Goal: Transaction & Acquisition: Book appointment/travel/reservation

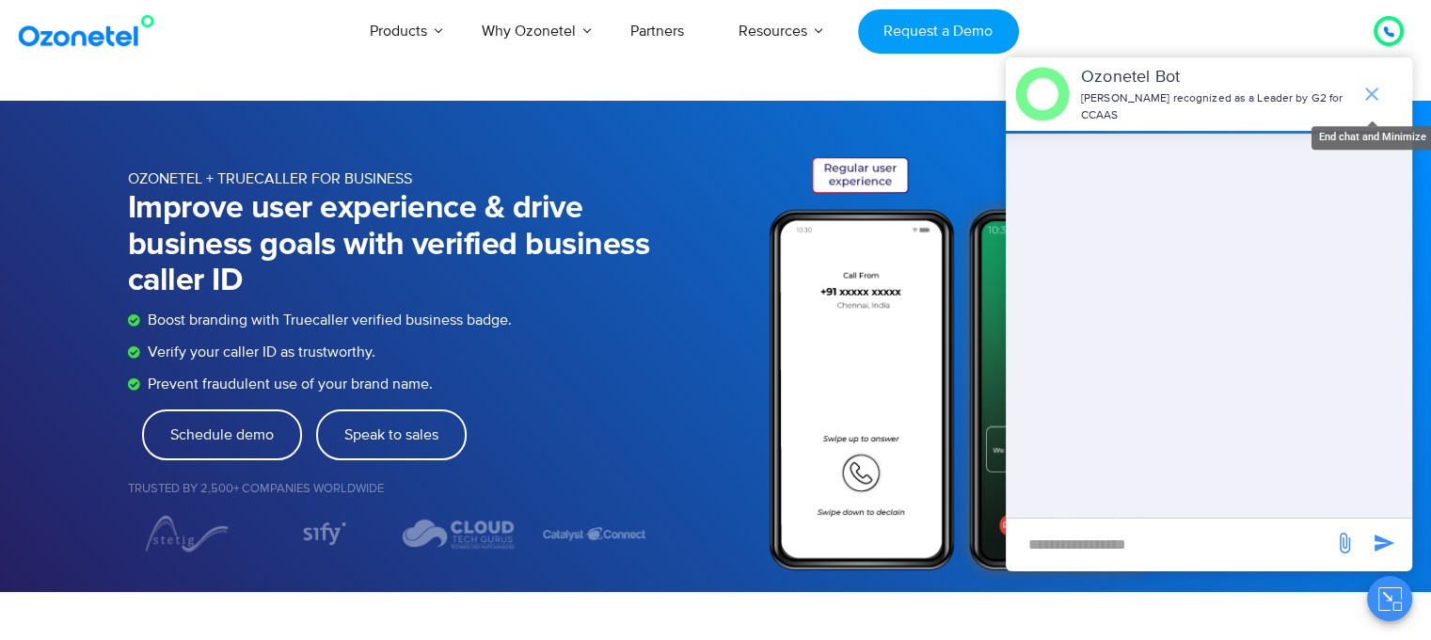
click at [1366, 83] on icon "end chat or minimize" at bounding box center [1371, 94] width 23 height 23
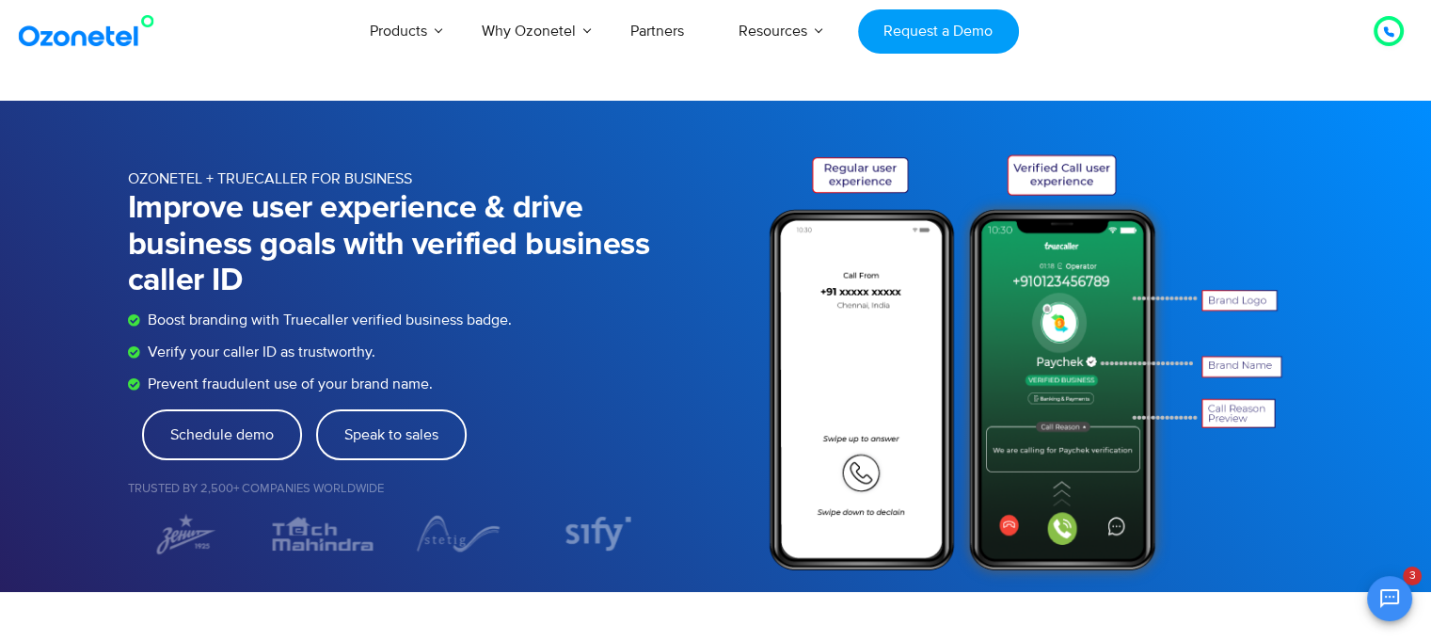
click at [1392, 24] on div at bounding box center [1388, 31] width 11 height 23
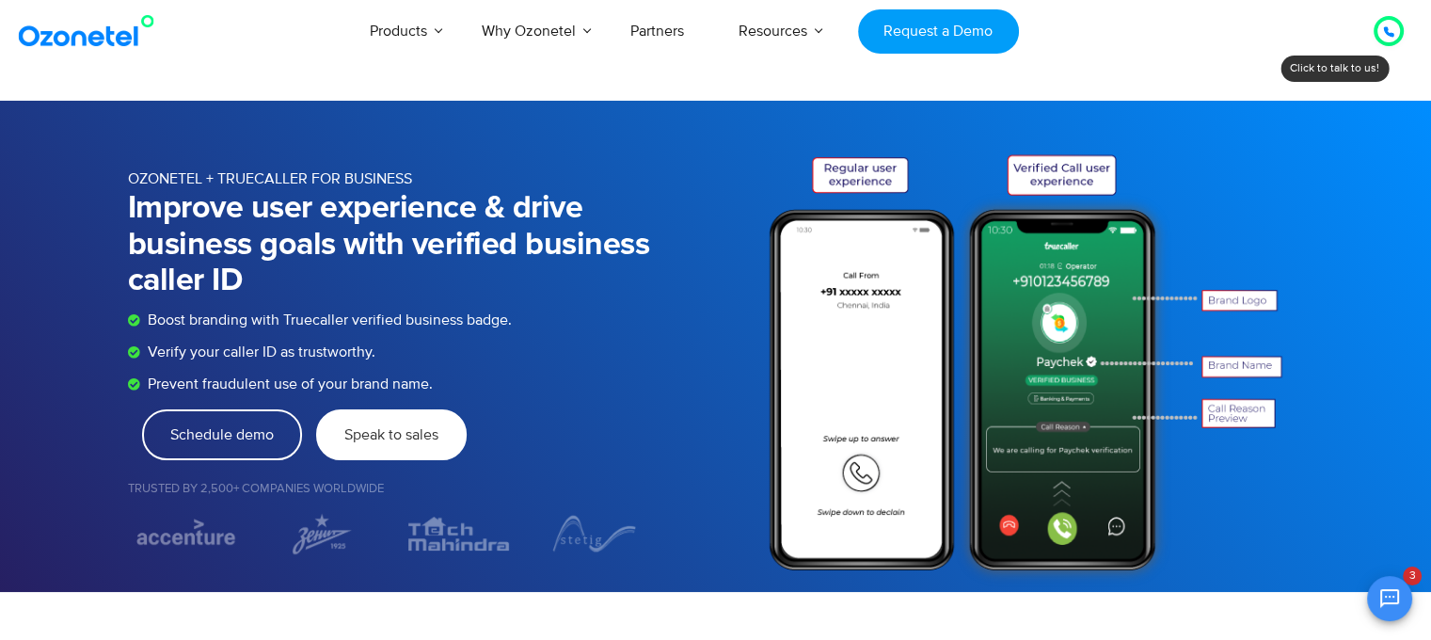
click at [389, 433] on span "Speak to sales" at bounding box center [391, 434] width 94 height 15
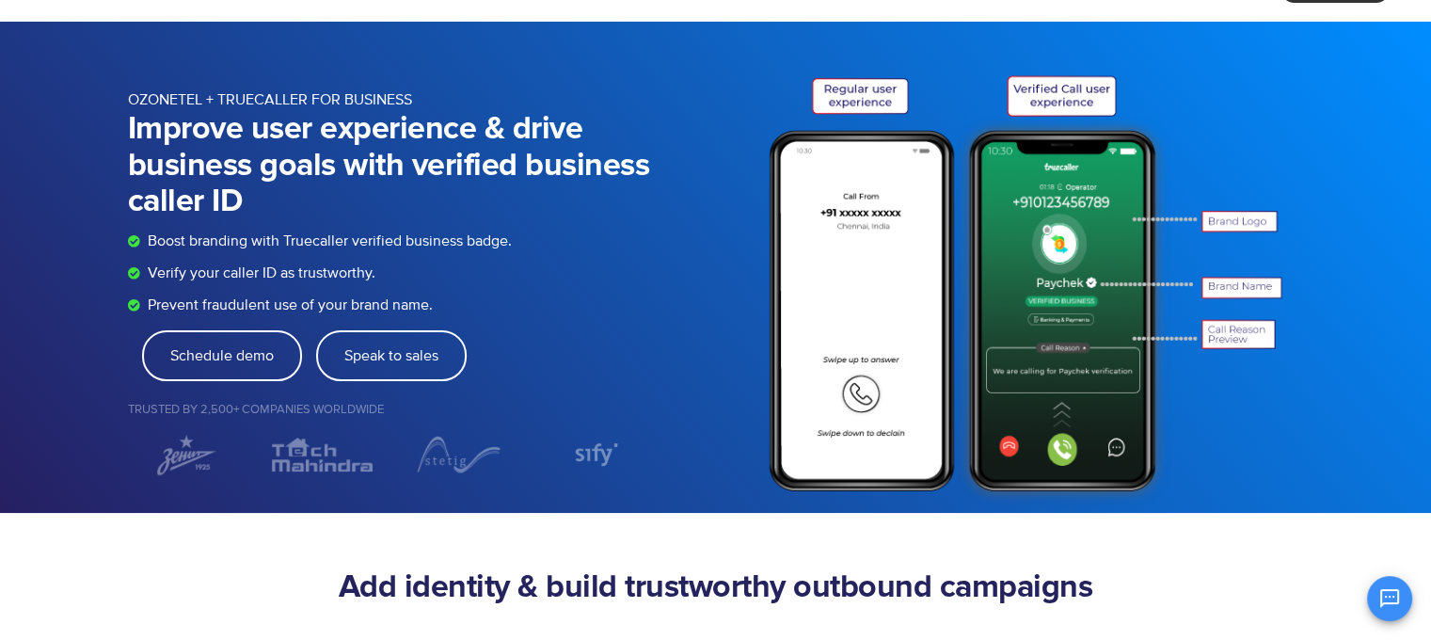
scroll to position [83, 0]
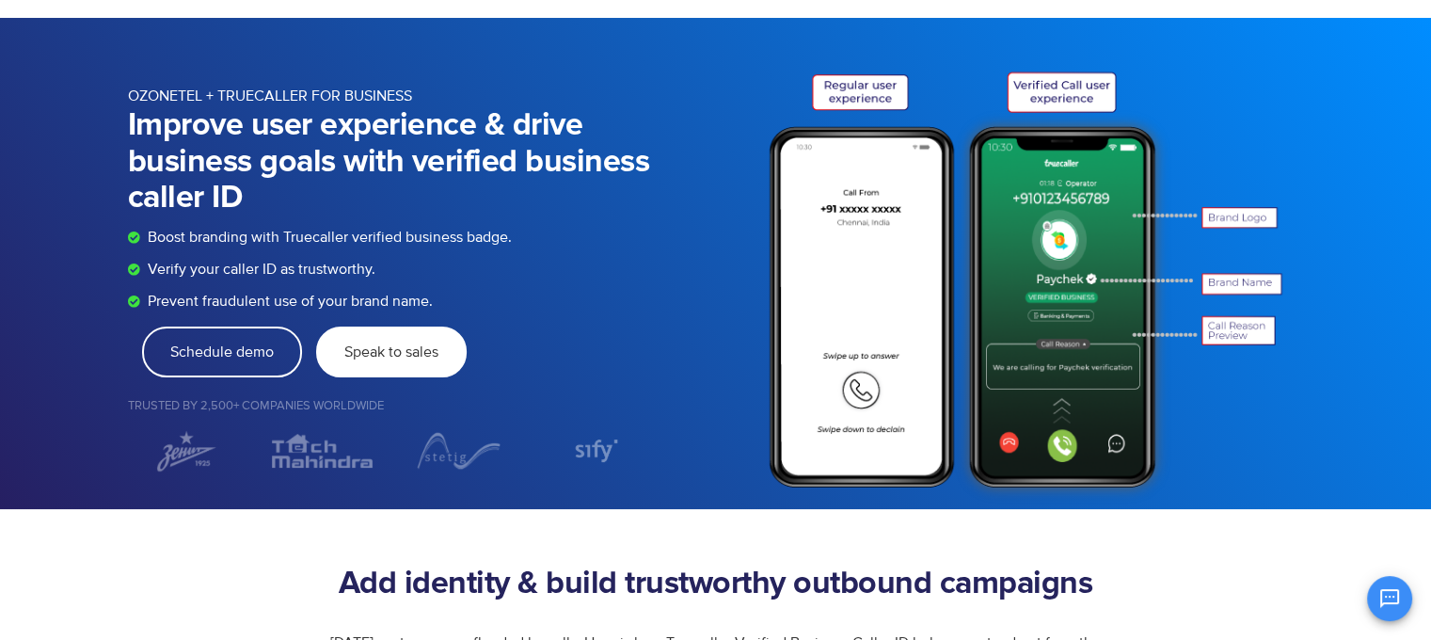
click at [393, 350] on span "Speak to sales" at bounding box center [391, 351] width 94 height 15
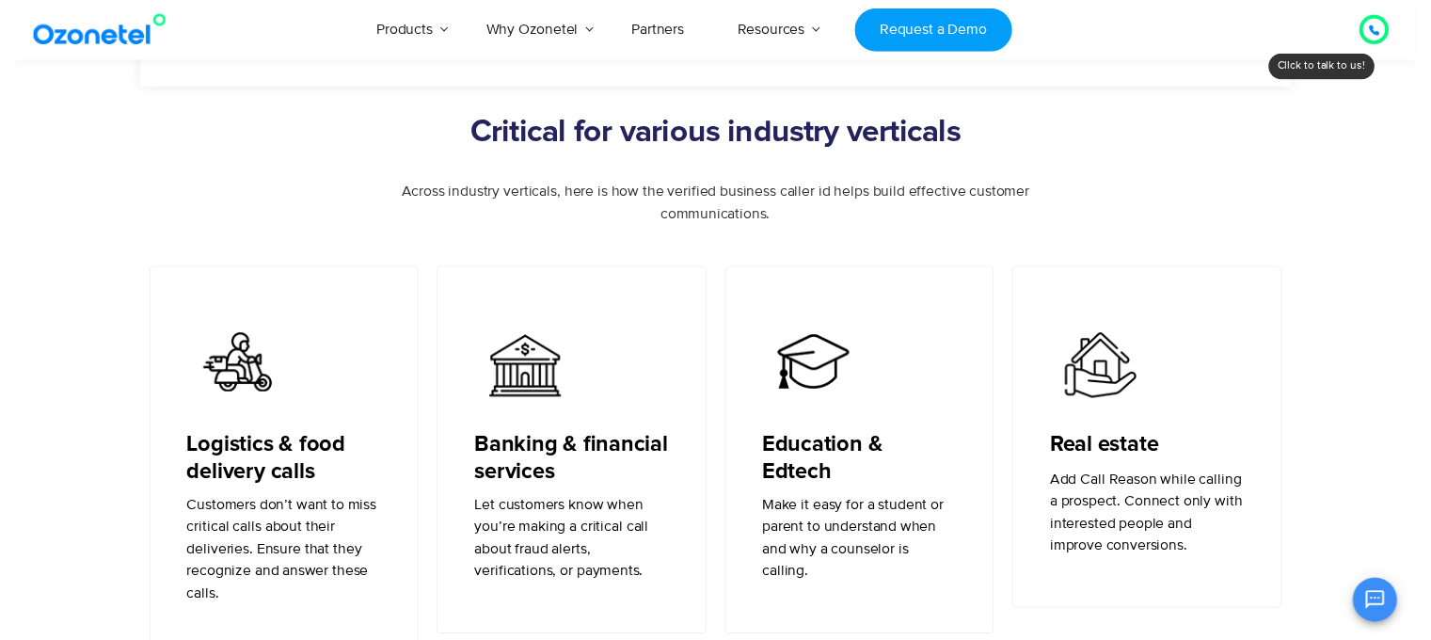
scroll to position [0, 0]
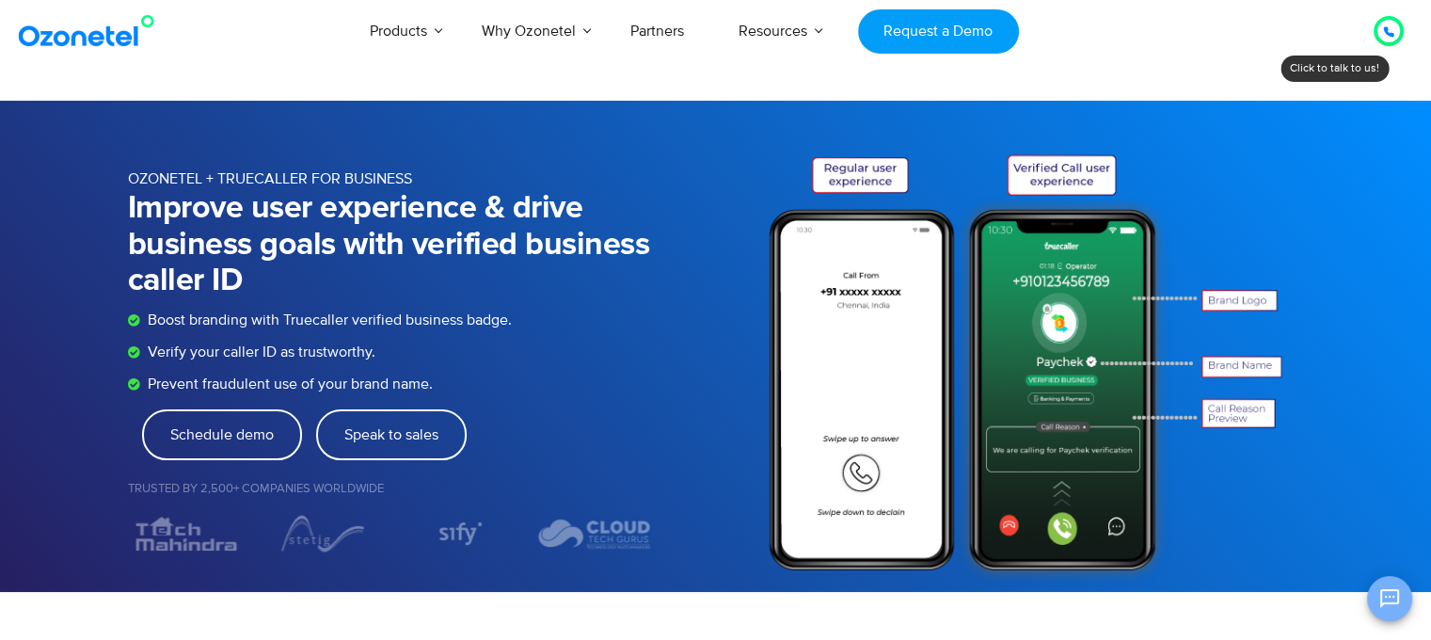
click at [1392, 607] on icon "Open chat" at bounding box center [1389, 598] width 23 height 23
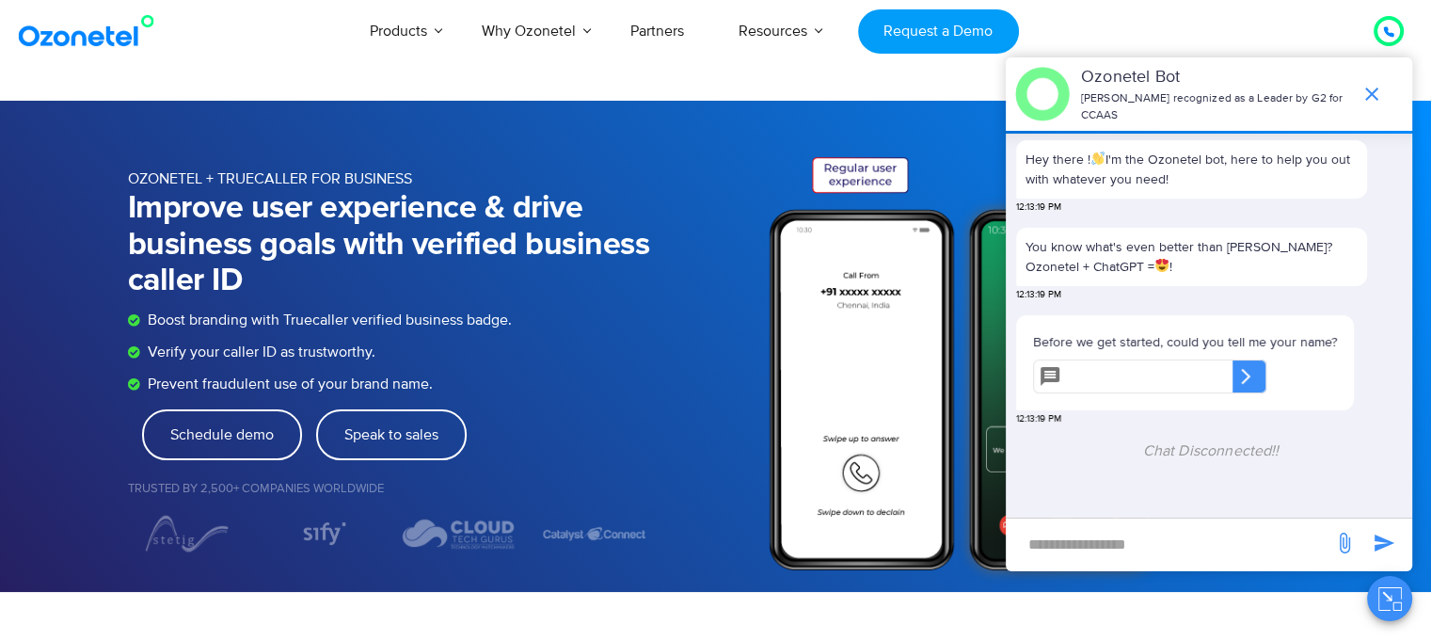
click at [1255, 367] on icon at bounding box center [1245, 376] width 19 height 19
click at [1089, 538] on input "new-msg-input" at bounding box center [1169, 544] width 309 height 32
type input "**"
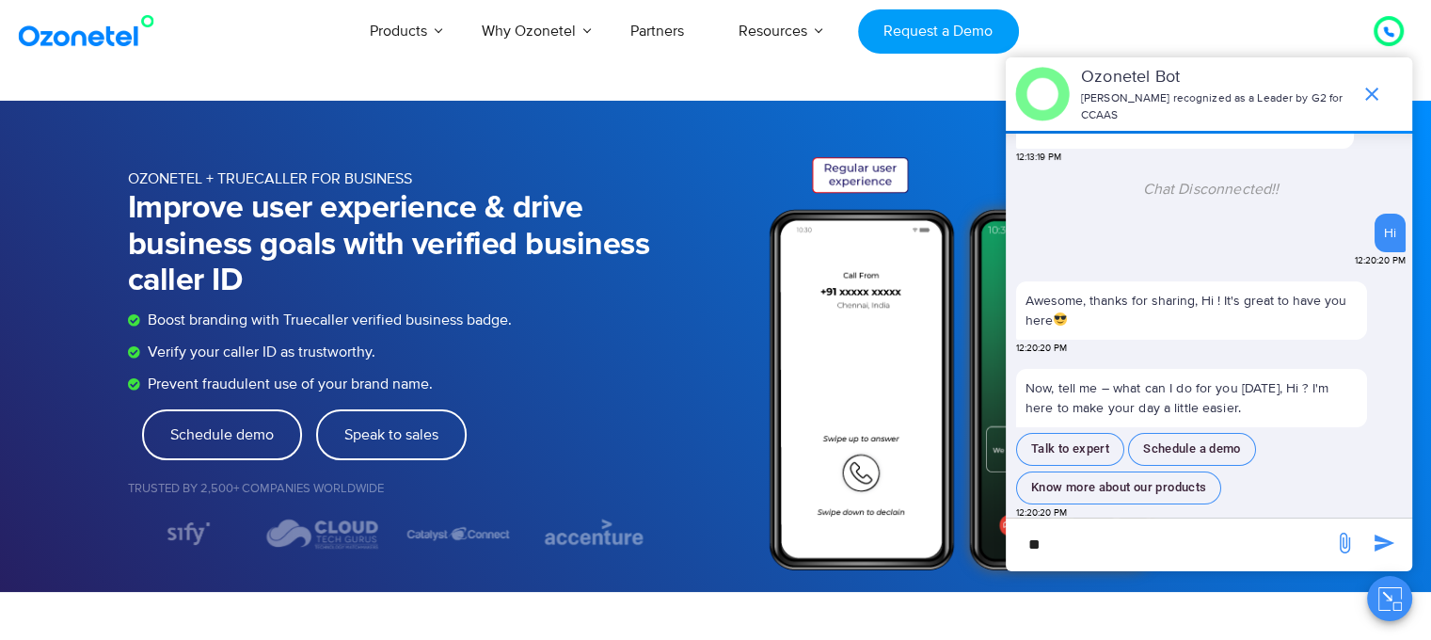
scroll to position [23, 0]
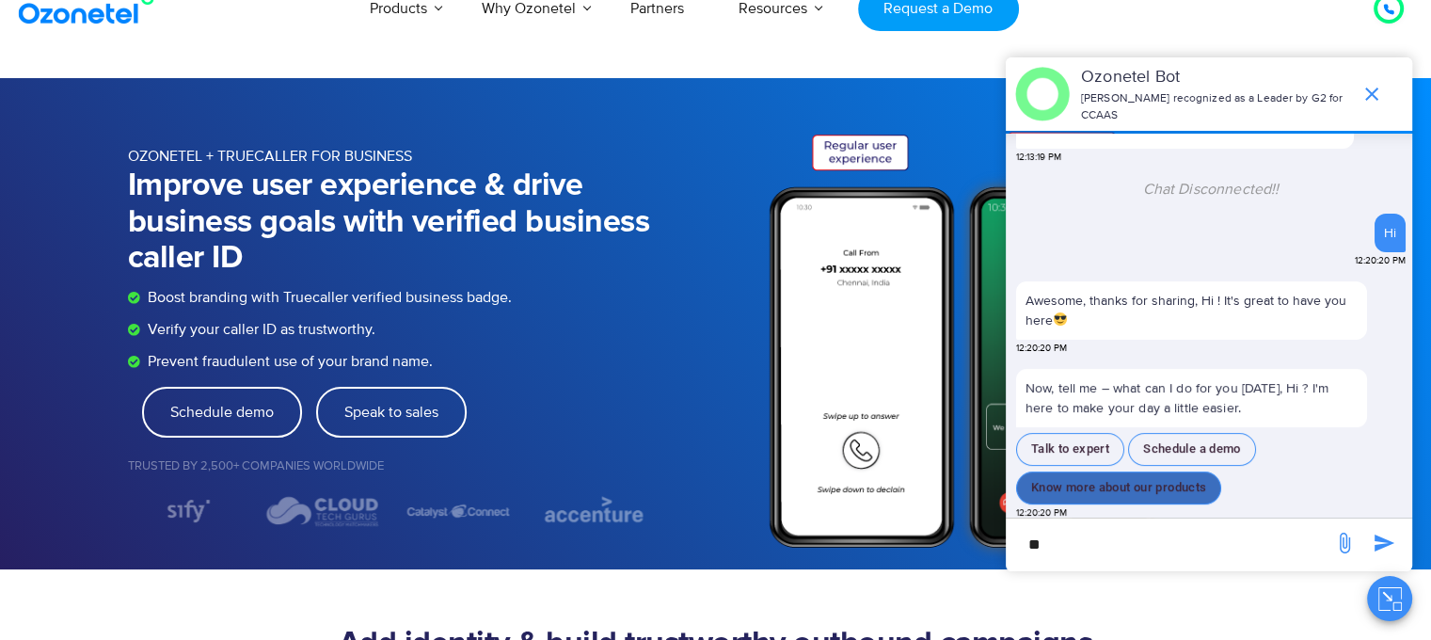
click at [1104, 488] on button "Know more about our products" at bounding box center [1118, 487] width 205 height 33
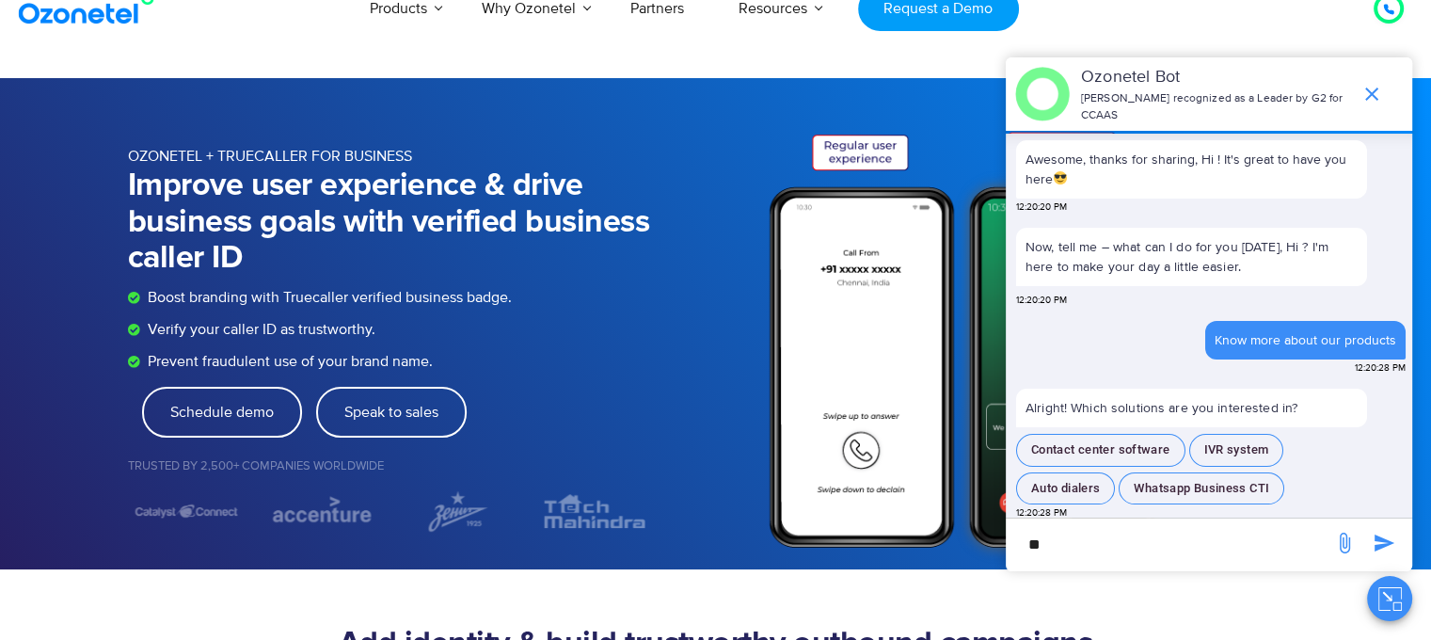
scroll to position [0, 0]
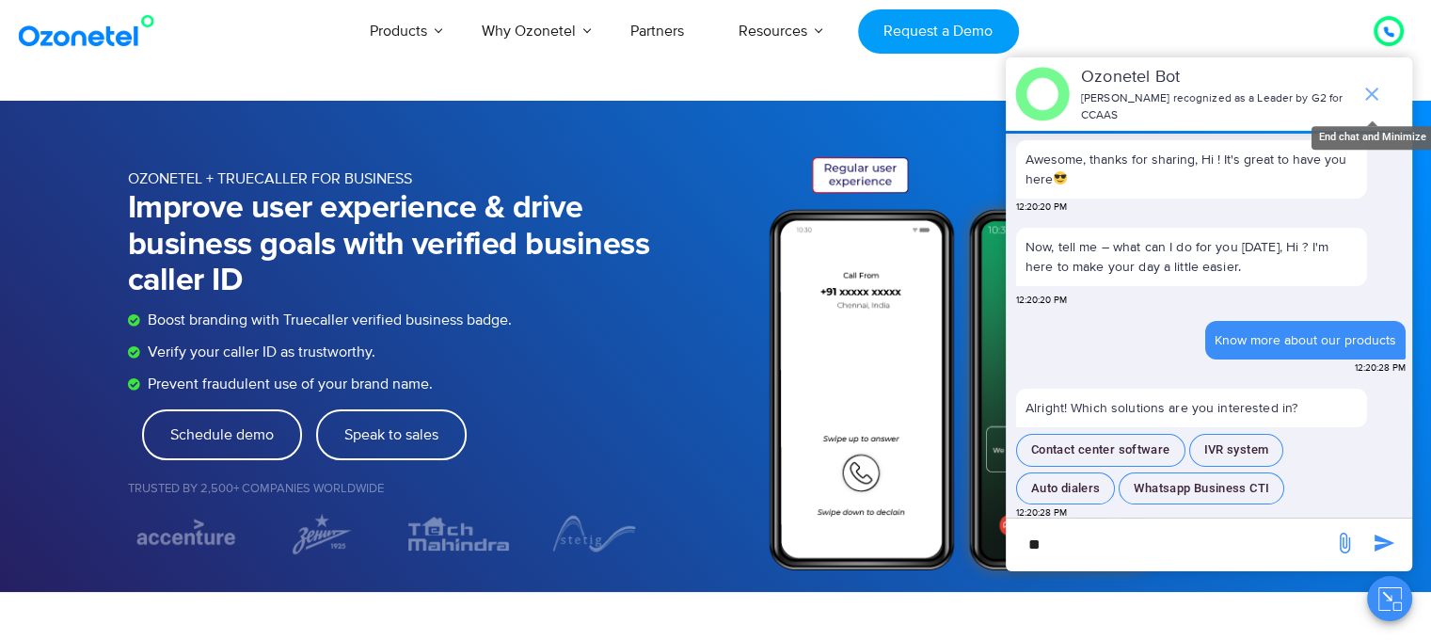
click at [1370, 83] on icon "end chat or minimize" at bounding box center [1371, 94] width 23 height 23
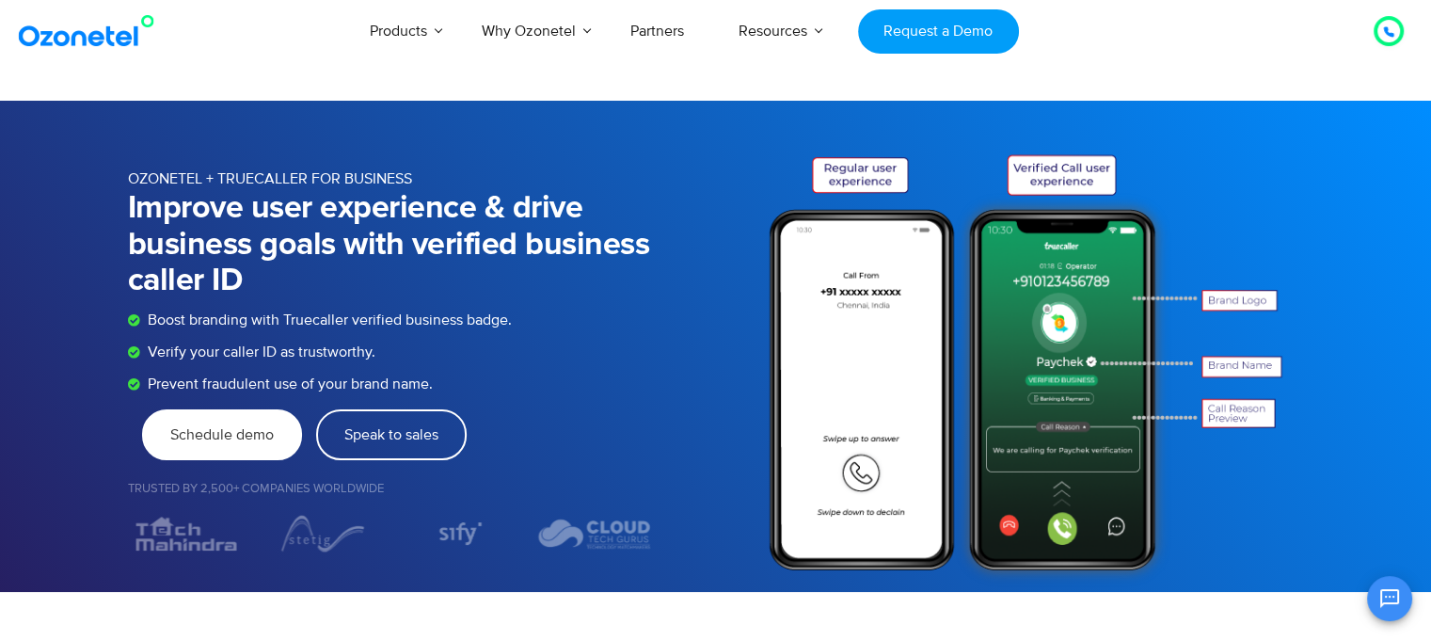
click at [260, 447] on link "Schedule demo" at bounding box center [222, 434] width 160 height 51
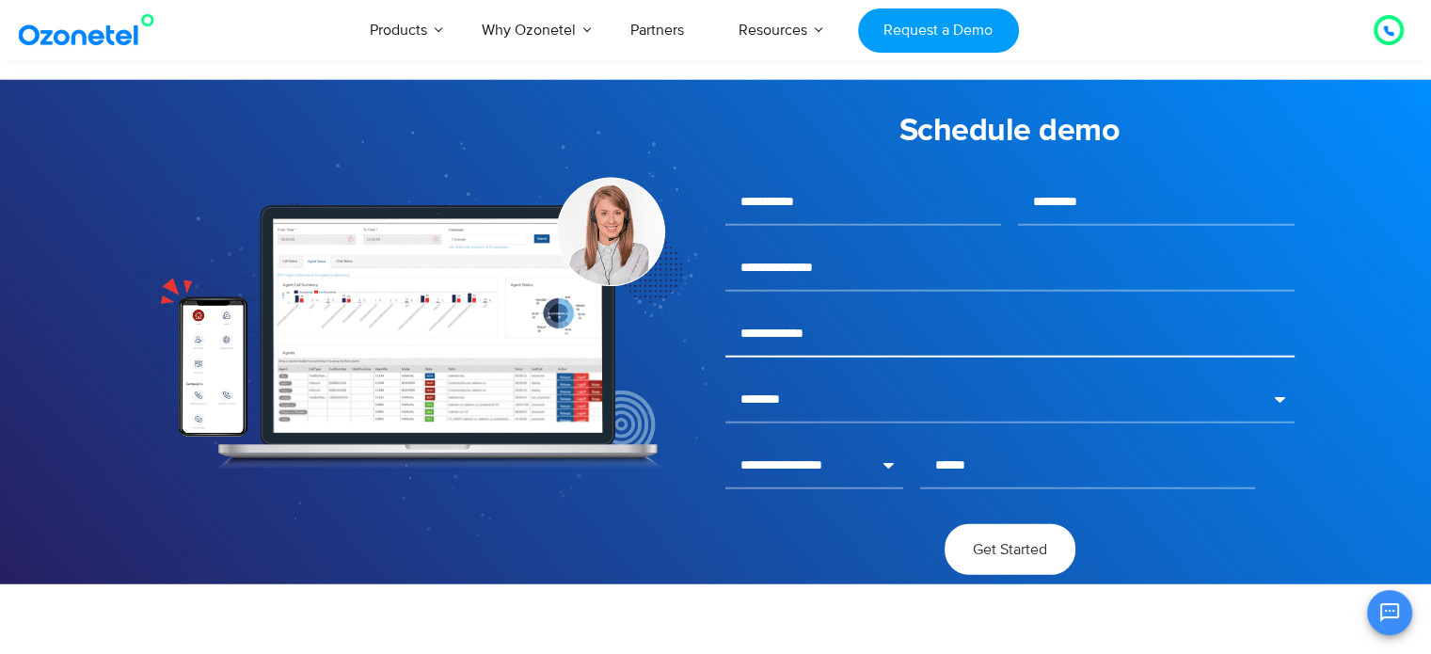
scroll to position [4828, 0]
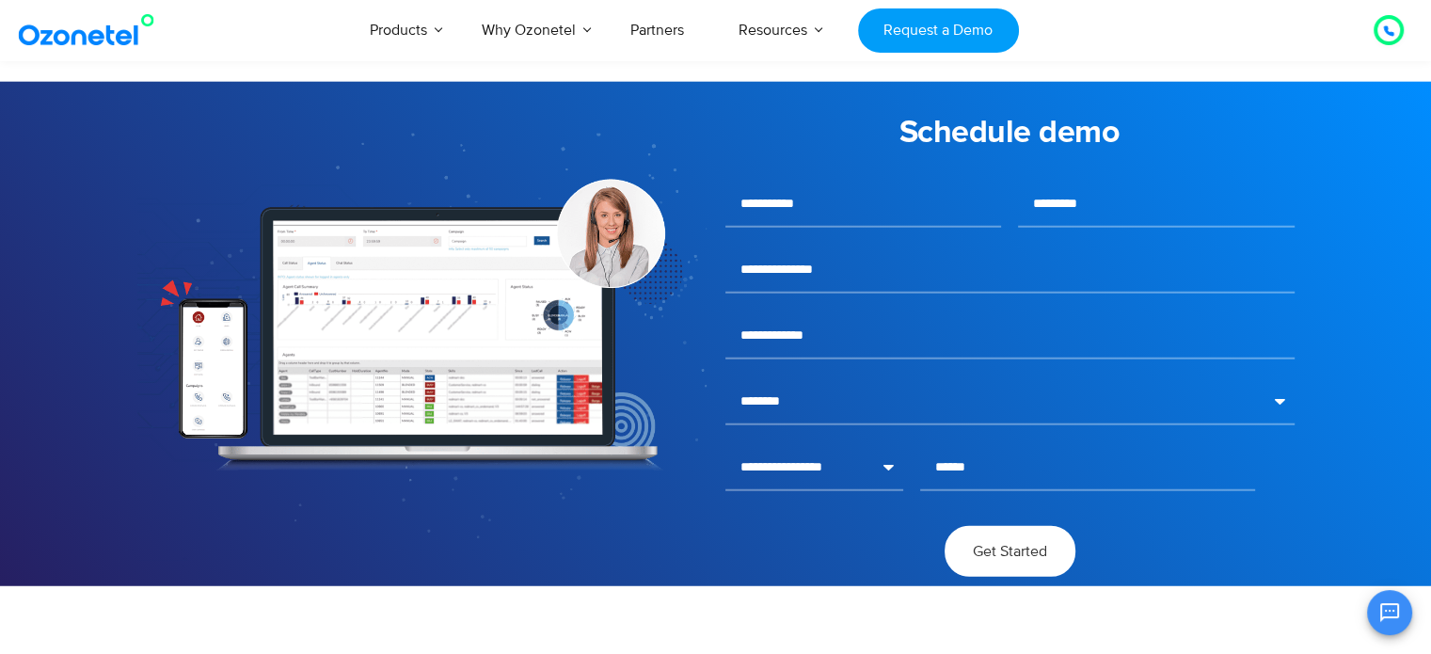
click at [1129, 28] on div "Products AI & CX Voice AI Agents Agent Assist Voice of Customer Quality Audits …" at bounding box center [832, 30] width 1169 height 62
click at [294, 21] on div "Products AI & CX Voice AI Agents Agent Assist Voice of Customer Quality Audits …" at bounding box center [832, 30] width 1169 height 62
